Goal: Task Accomplishment & Management: Complete application form

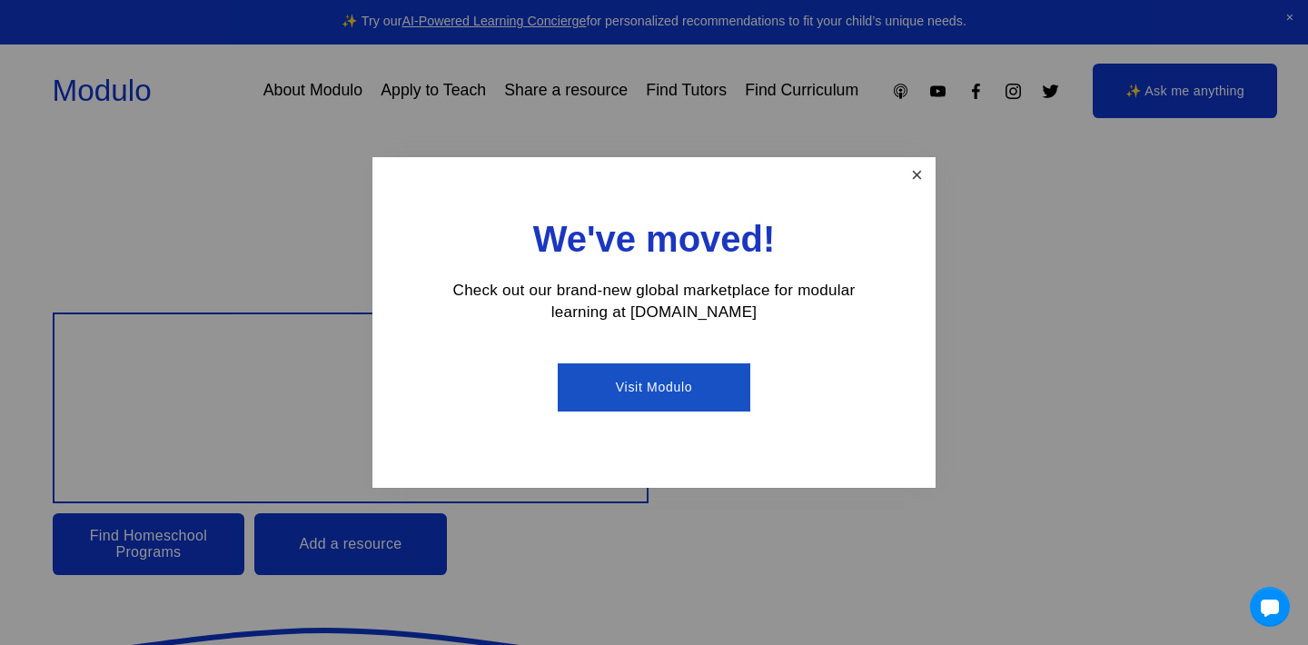
click at [914, 180] on link "Close" at bounding box center [917, 176] width 32 height 32
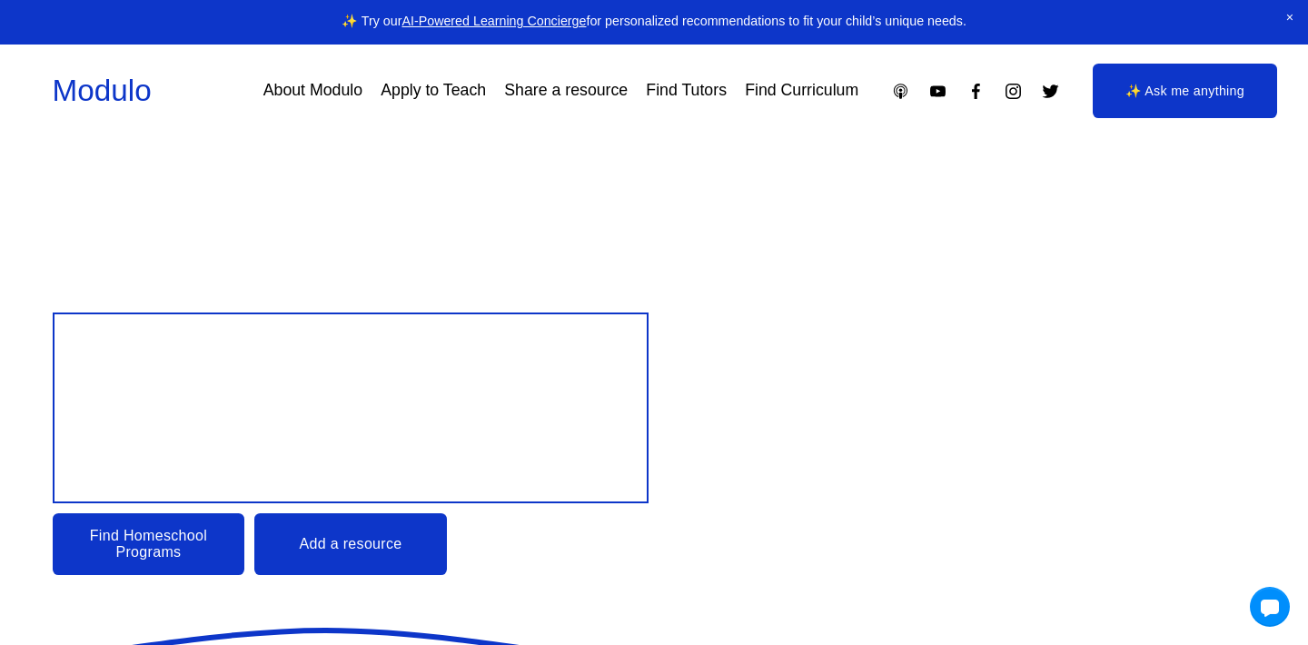
click at [463, 104] on link "Apply to Teach" at bounding box center [433, 90] width 105 height 32
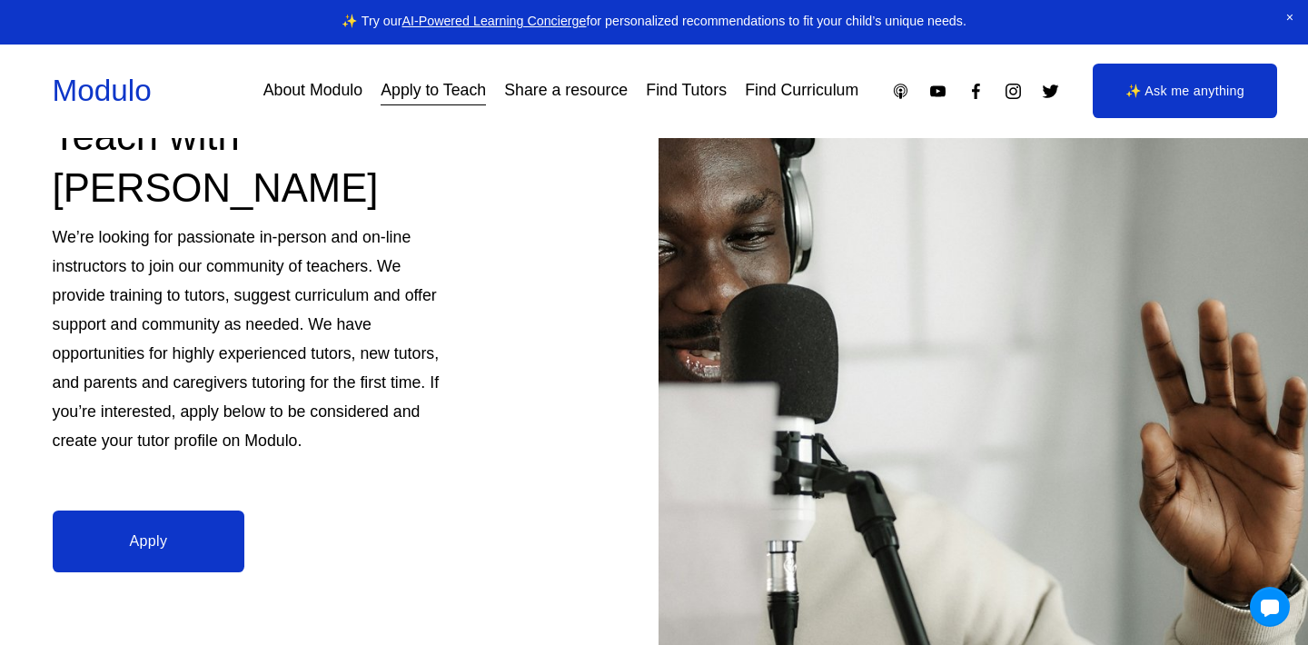
scroll to position [207, 0]
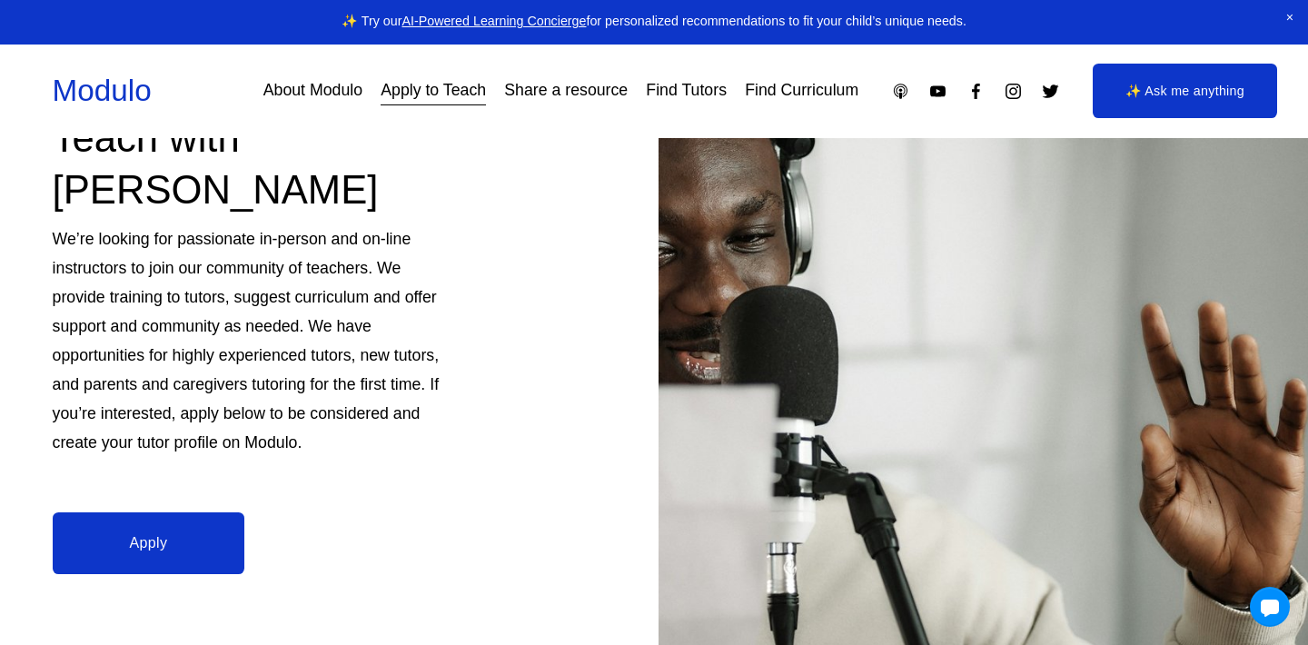
click at [193, 558] on link "Apply" at bounding box center [149, 543] width 193 height 62
